Goal: Information Seeking & Learning: Learn about a topic

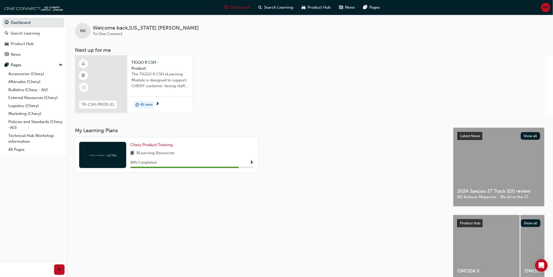
click at [162, 99] on div "45 mins" at bounding box center [159, 104] width 65 height 16
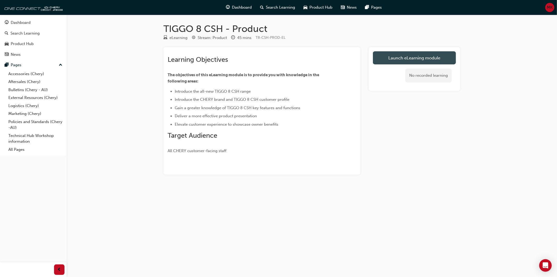
click at [393, 62] on link "Launch eLearning module" at bounding box center [414, 57] width 83 height 13
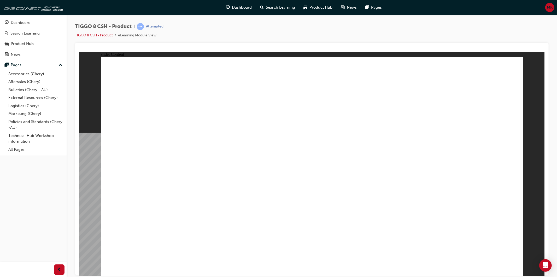
drag, startPoint x: 404, startPoint y: 98, endPoint x: 396, endPoint y: 87, distance: 14.1
drag, startPoint x: 193, startPoint y: 145, endPoint x: 269, endPoint y: 154, distance: 76.4
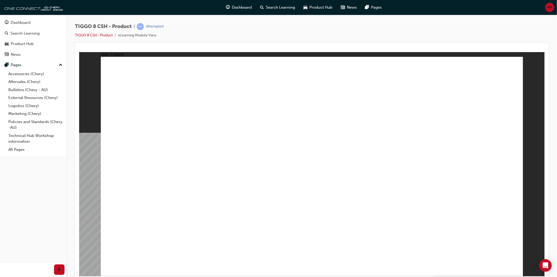
drag, startPoint x: 269, startPoint y: 154, endPoint x: 233, endPoint y: 271, distance: 121.6
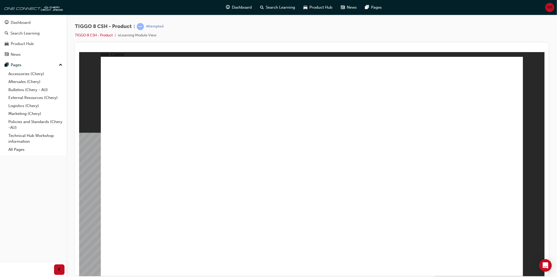
drag, startPoint x: 346, startPoint y: 193, endPoint x: 279, endPoint y: 199, distance: 66.7
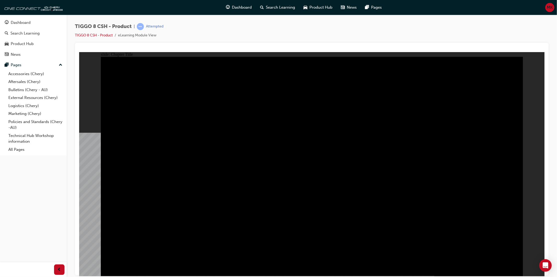
drag, startPoint x: 505, startPoint y: 269, endPoint x: 508, endPoint y: 271, distance: 3.0
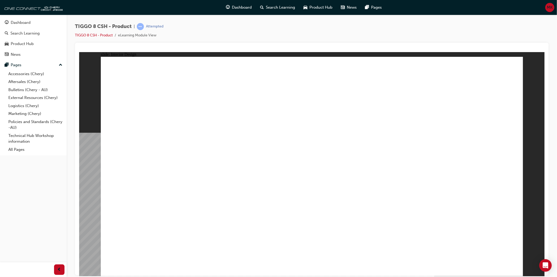
drag, startPoint x: 145, startPoint y: 217, endPoint x: 148, endPoint y: 229, distance: 12.0
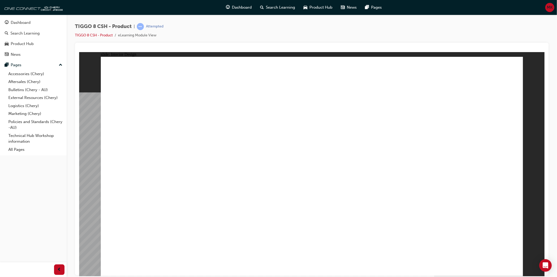
drag, startPoint x: 350, startPoint y: 158, endPoint x: 370, endPoint y: 141, distance: 26.2
drag, startPoint x: 374, startPoint y: 88, endPoint x: 397, endPoint y: 60, distance: 36.4
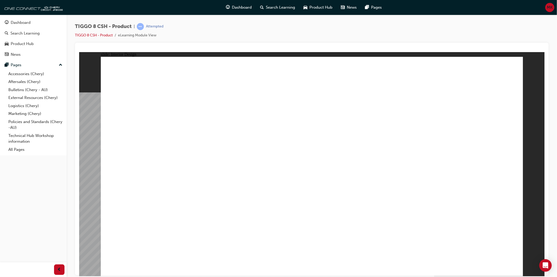
drag, startPoint x: 111, startPoint y: 110, endPoint x: 157, endPoint y: 164, distance: 70.8
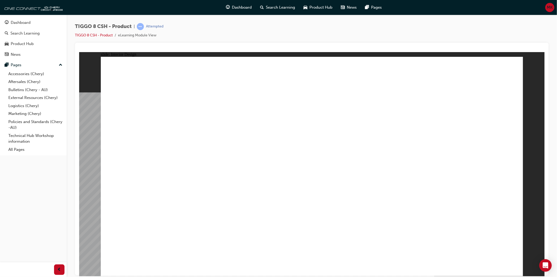
drag, startPoint x: 275, startPoint y: 253, endPoint x: 359, endPoint y: 204, distance: 97.6
drag, startPoint x: 389, startPoint y: 204, endPoint x: 443, endPoint y: 202, distance: 54.7
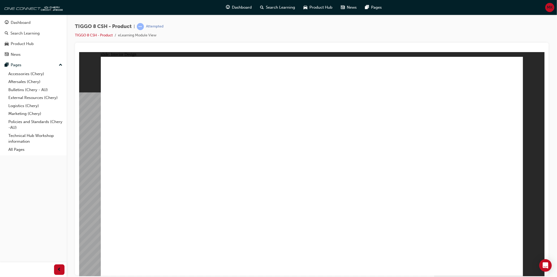
drag, startPoint x: 227, startPoint y: 194, endPoint x: 161, endPoint y: 172, distance: 69.6
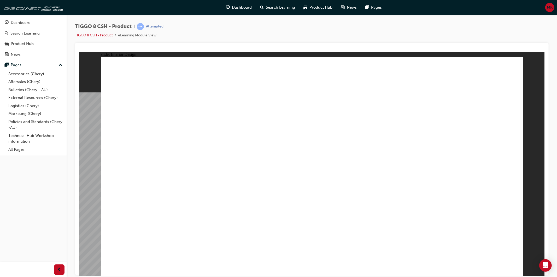
drag, startPoint x: 160, startPoint y: 172, endPoint x: 334, endPoint y: 172, distance: 173.8
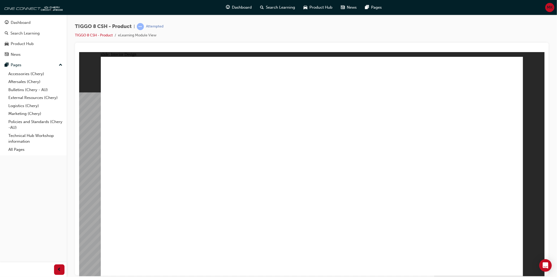
drag, startPoint x: 228, startPoint y: 188, endPoint x: 520, endPoint y: 54, distance: 321.2
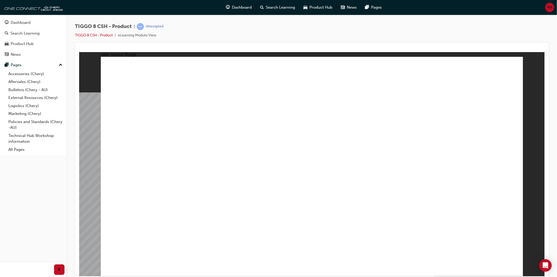
drag, startPoint x: 238, startPoint y: 195, endPoint x: 236, endPoint y: 199, distance: 4.9
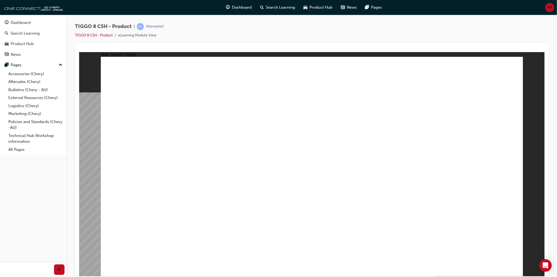
drag, startPoint x: 515, startPoint y: 261, endPoint x: 483, endPoint y: 193, distance: 76.0
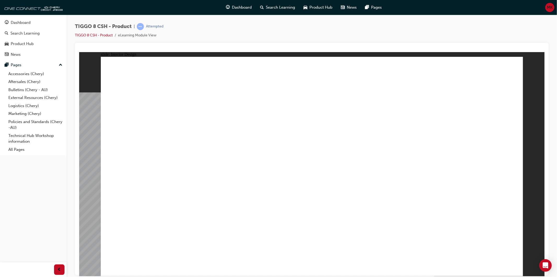
drag, startPoint x: 465, startPoint y: 169, endPoint x: 368, endPoint y: 169, distance: 97.2
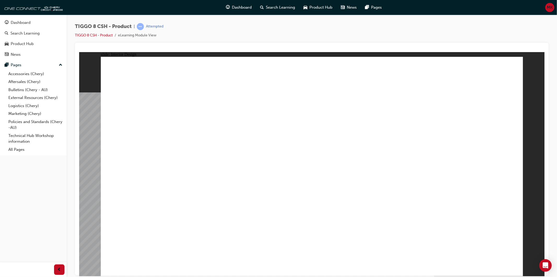
drag, startPoint x: 369, startPoint y: 159, endPoint x: 474, endPoint y: 103, distance: 120.1
click at [525, 67] on div "slide: Interior Design 15.6'' Interactive Touch Screen Powered by a Qualcomm Sn…" at bounding box center [312, 164] width 466 height 224
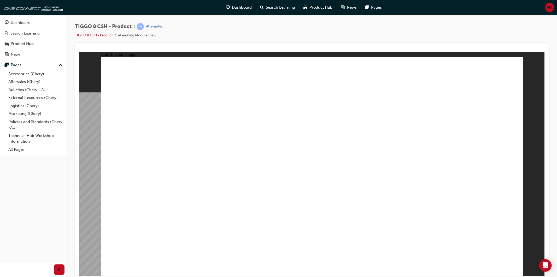
drag, startPoint x: 191, startPoint y: 123, endPoint x: 167, endPoint y: 165, distance: 47.7
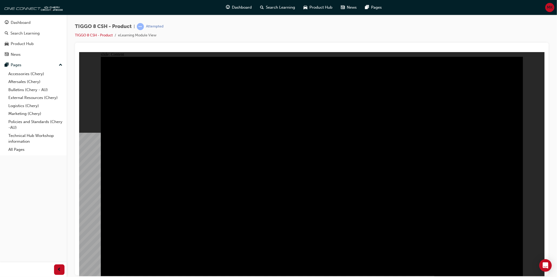
drag, startPoint x: 424, startPoint y: 82, endPoint x: 432, endPoint y: 78, distance: 9.1
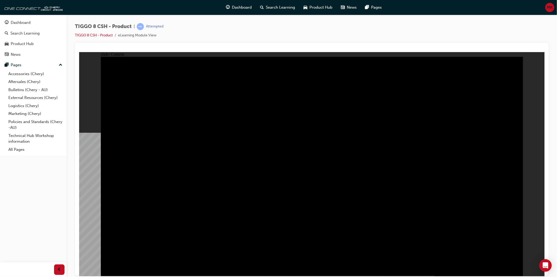
drag, startPoint x: 121, startPoint y: 190, endPoint x: 166, endPoint y: 173, distance: 48.2
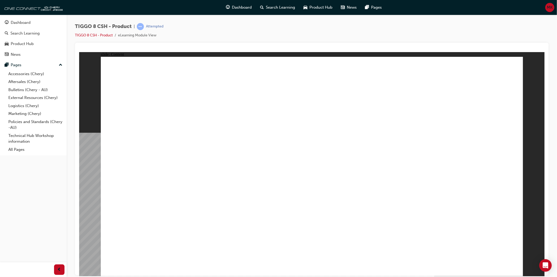
drag, startPoint x: 403, startPoint y: 93, endPoint x: 389, endPoint y: 89, distance: 14.1
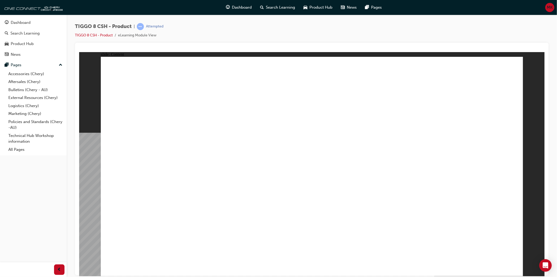
drag, startPoint x: 416, startPoint y: 241, endPoint x: 398, endPoint y: 201, distance: 44.1
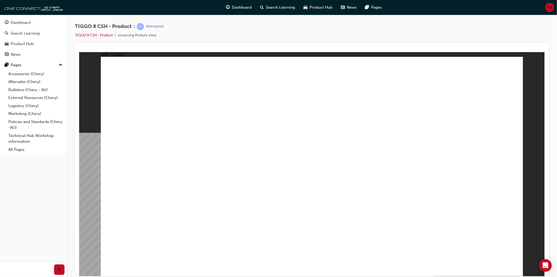
click at [97, 130] on div "slide: Content STEP 5 STEP 6 STEP 2 STEP 3 STEP 4 STEP 1 Click the steps above …" at bounding box center [312, 164] width 466 height 224
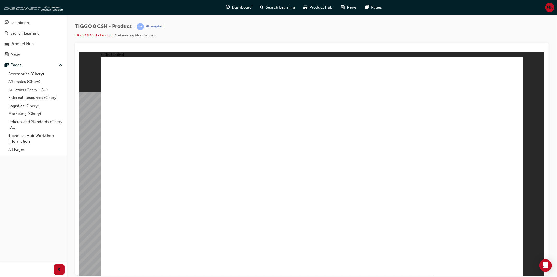
drag, startPoint x: 237, startPoint y: 161, endPoint x: 218, endPoint y: 219, distance: 61.2
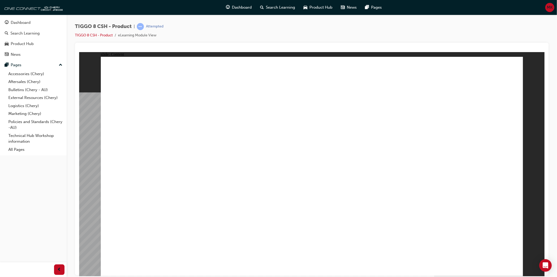
drag, startPoint x: 220, startPoint y: 157, endPoint x: 223, endPoint y: 161, distance: 5.8
drag, startPoint x: 225, startPoint y: 124, endPoint x: 241, endPoint y: 127, distance: 16.4
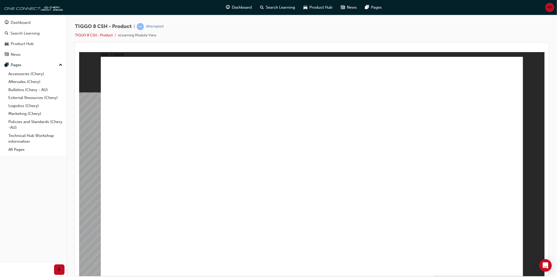
drag, startPoint x: 456, startPoint y: 226, endPoint x: 462, endPoint y: 227, distance: 6.1
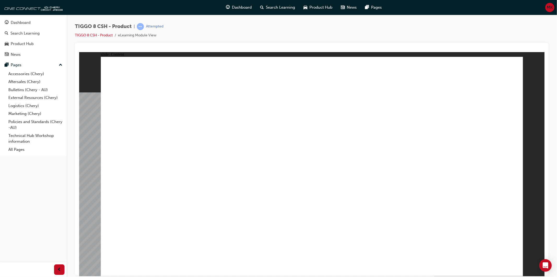
drag, startPoint x: 459, startPoint y: 168, endPoint x: 435, endPoint y: 119, distance: 54.1
drag, startPoint x: 432, startPoint y: 115, endPoint x: 429, endPoint y: 114, distance: 2.7
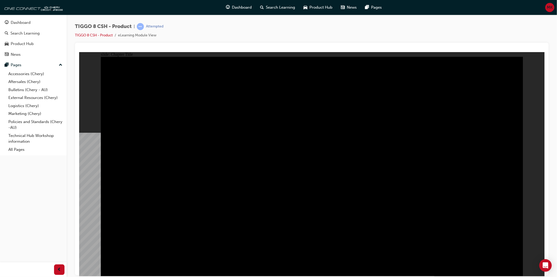
radio input "true"
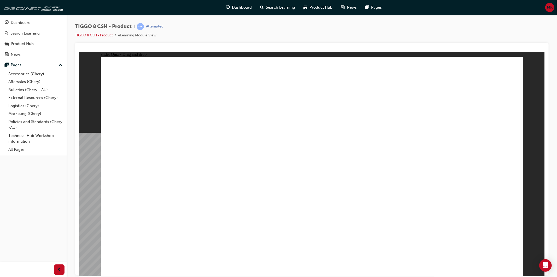
drag, startPoint x: 361, startPoint y: 141, endPoint x: 331, endPoint y: 194, distance: 60.4
drag, startPoint x: 461, startPoint y: 87, endPoint x: 144, endPoint y: 193, distance: 334.2
drag, startPoint x: 437, startPoint y: 131, endPoint x: 484, endPoint y: 191, distance: 75.8
drag, startPoint x: 400, startPoint y: 91, endPoint x: 246, endPoint y: 189, distance: 182.3
drag, startPoint x: 306, startPoint y: 78, endPoint x: 401, endPoint y: 187, distance: 144.7
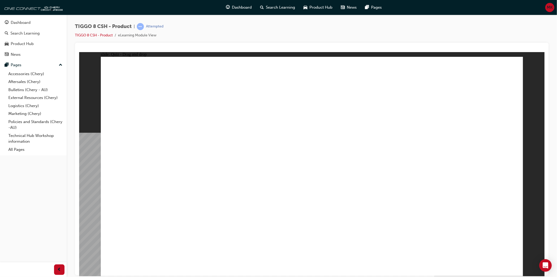
drag, startPoint x: 503, startPoint y: 245, endPoint x: 502, endPoint y: 241, distance: 4.3
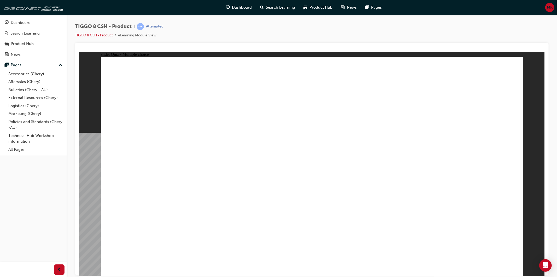
checkbox input "true"
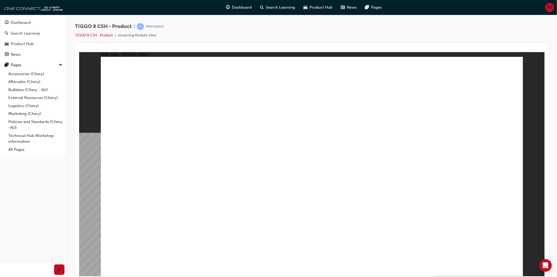
radio input "true"
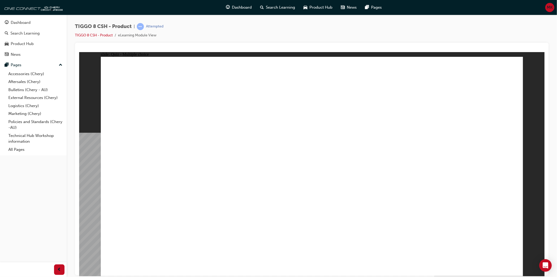
drag, startPoint x: 403, startPoint y: 95, endPoint x: 385, endPoint y: 203, distance: 108.8
drag, startPoint x: 298, startPoint y: 99, endPoint x: 145, endPoint y: 202, distance: 185.0
drag, startPoint x: 330, startPoint y: 104, endPoint x: 231, endPoint y: 212, distance: 146.9
drag, startPoint x: 306, startPoint y: 102, endPoint x: 181, endPoint y: 206, distance: 163.3
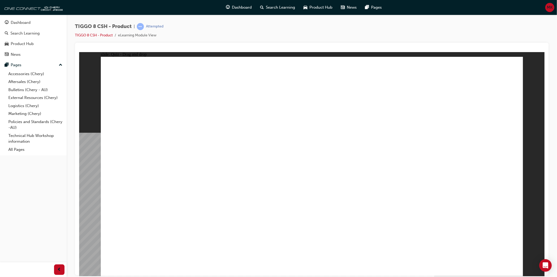
drag, startPoint x: 323, startPoint y: 97, endPoint x: 401, endPoint y: 178, distance: 112.9
drag, startPoint x: 368, startPoint y: 191, endPoint x: 129, endPoint y: 207, distance: 239.9
drag, startPoint x: 421, startPoint y: 113, endPoint x: 212, endPoint y: 211, distance: 230.7
drag, startPoint x: 395, startPoint y: 85, endPoint x: 207, endPoint y: 195, distance: 217.9
drag, startPoint x: 476, startPoint y: 95, endPoint x: 175, endPoint y: 191, distance: 315.9
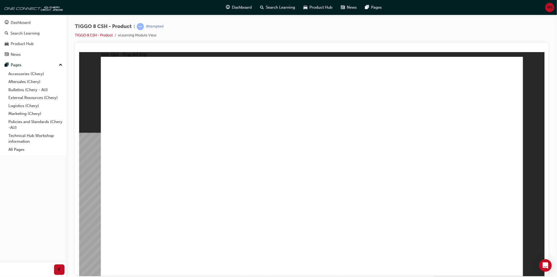
drag, startPoint x: 474, startPoint y: 102, endPoint x: 453, endPoint y: 181, distance: 81.7
drag, startPoint x: 371, startPoint y: 123, endPoint x: 375, endPoint y: 113, distance: 10.4
drag, startPoint x: 368, startPoint y: 133, endPoint x: 340, endPoint y: 193, distance: 67.1
drag, startPoint x: 321, startPoint y: 92, endPoint x: 363, endPoint y: 194, distance: 109.8
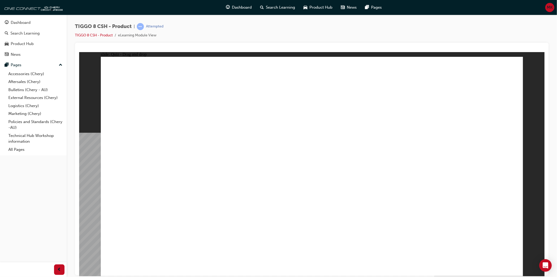
drag, startPoint x: 332, startPoint y: 102, endPoint x: 331, endPoint y: 216, distance: 114.0
drag, startPoint x: 390, startPoint y: 78, endPoint x: 408, endPoint y: 219, distance: 142.3
drag, startPoint x: 463, startPoint y: 80, endPoint x: 400, endPoint y: 214, distance: 147.8
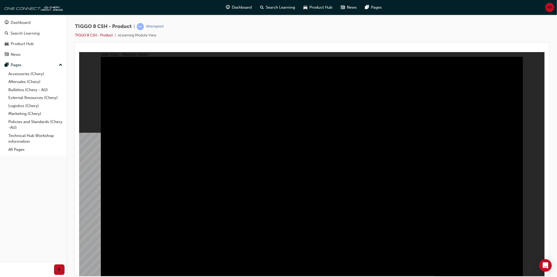
radio input "true"
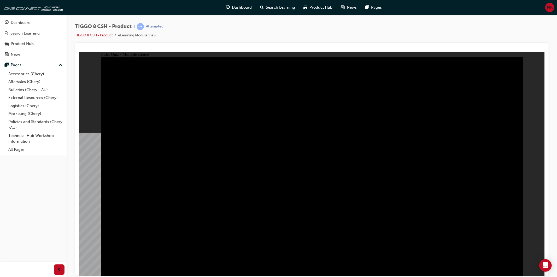
drag, startPoint x: 317, startPoint y: 210, endPoint x: 317, endPoint y: 206, distance: 3.7
radio input "true"
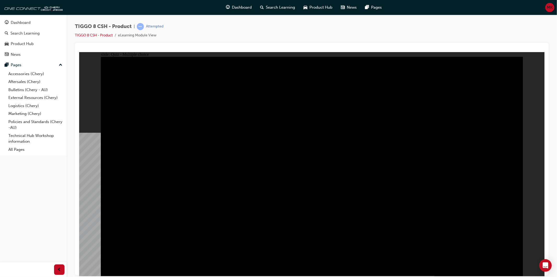
radio input "true"
